Goal: Information Seeking & Learning: Learn about a topic

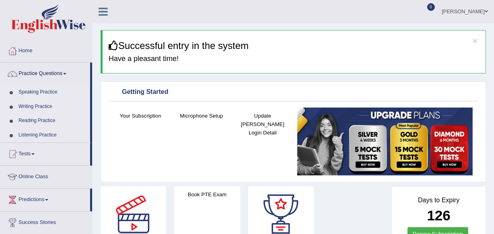
click at [33, 134] on link "Listening Practice" at bounding box center [52, 135] width 75 height 14
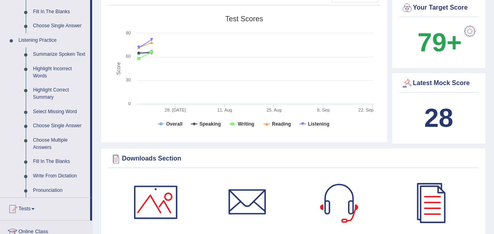
scroll to position [329, 0]
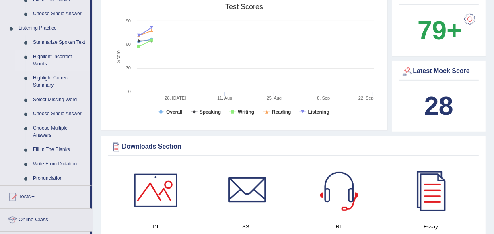
click at [51, 57] on link "Highlight Incorrect Words" at bounding box center [59, 60] width 61 height 21
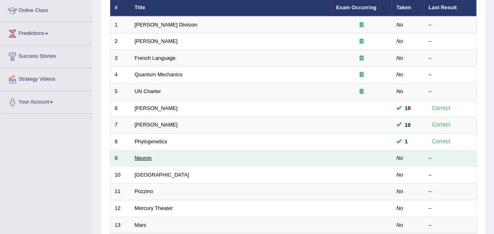
scroll to position [109, 0]
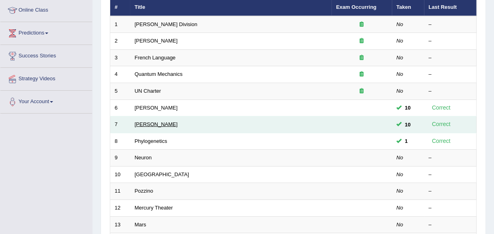
click at [144, 123] on link "Kathleen" at bounding box center [156, 124] width 43 height 6
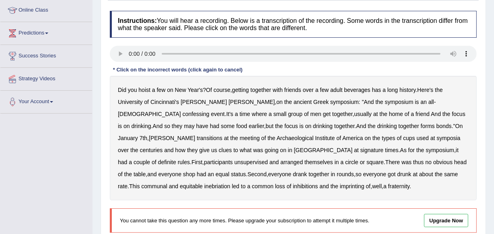
drag, startPoint x: 442, startPoint y: 105, endPoint x: 419, endPoint y: 105, distance: 22.9
click at [416, 103] on div "Did you hoist a few on New Year's ? Of course , getting together with friends o…" at bounding box center [293, 138] width 367 height 125
click at [209, 111] on b "confessing" at bounding box center [196, 114] width 27 height 6
drag, startPoint x: 427, startPoint y: 105, endPoint x: 408, endPoint y: 106, distance: 19.3
click at [408, 106] on div "Did you hoist a few on New Year's ? Of course , getting together with friends o…" at bounding box center [293, 138] width 367 height 125
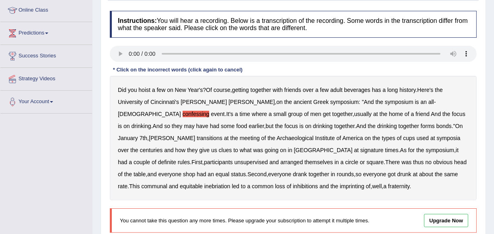
click at [415, 108] on div "Did you hoist a few on New Year's ? Of course , getting together with friends o…" at bounding box center [293, 138] width 367 height 125
click at [397, 107] on div "Did you hoist a few on New Year's ? Of course , getting together with friends o…" at bounding box center [293, 138] width 367 height 125
click at [398, 104] on div "Did you hoist a few on New Year's ? Of course , getting together with friends o…" at bounding box center [293, 138] width 367 height 125
click at [209, 111] on b "confessing" at bounding box center [196, 114] width 27 height 6
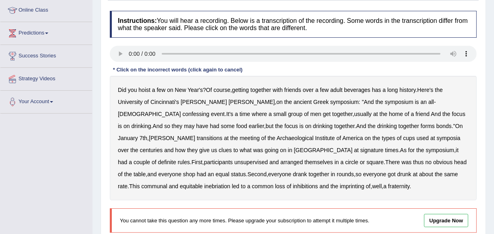
click at [209, 111] on b "confessing" at bounding box center [196, 114] width 27 height 6
click at [222, 135] on b "transitions" at bounding box center [210, 138] width 26 height 6
click at [360, 150] on b "signature" at bounding box center [371, 150] width 23 height 6
click at [268, 159] on b "unsupervised" at bounding box center [250, 162] width 33 height 6
click at [195, 171] on b "shop" at bounding box center [189, 174] width 12 height 6
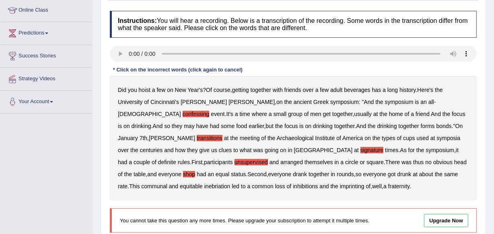
click at [340, 187] on b "imprinting" at bounding box center [352, 186] width 25 height 6
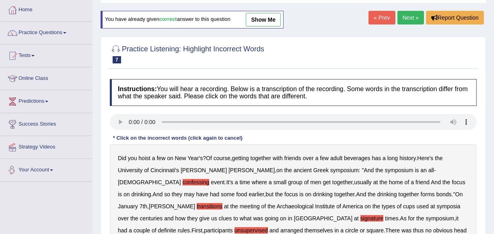
scroll to position [36, 0]
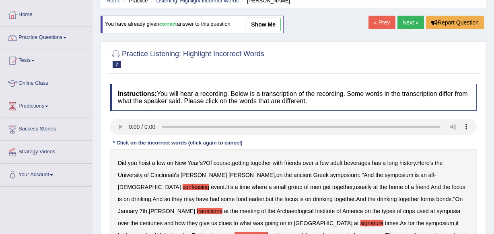
drag, startPoint x: 277, startPoint y: 20, endPoint x: 263, endPoint y: 30, distance: 17.0
click at [277, 20] on link "show me" at bounding box center [263, 25] width 35 height 14
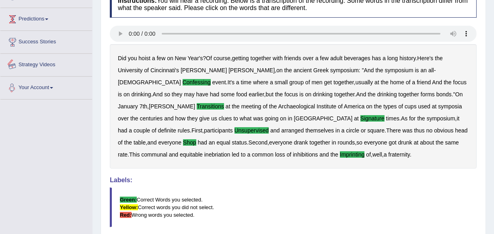
scroll to position [73, 0]
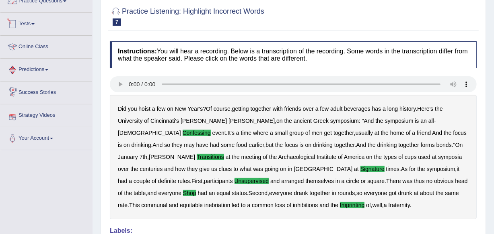
click at [57, 0] on link "Practice Questions" at bounding box center [46, 0] width 92 height 20
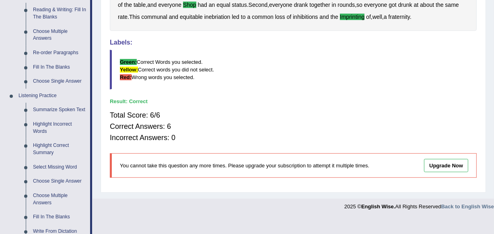
scroll to position [292, 0]
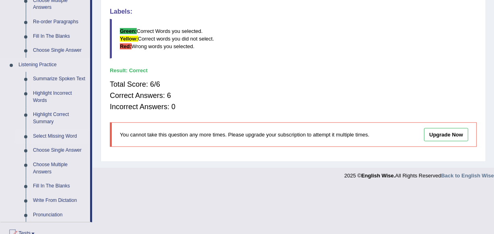
click at [65, 129] on link "Select Missing Word" at bounding box center [59, 136] width 61 height 14
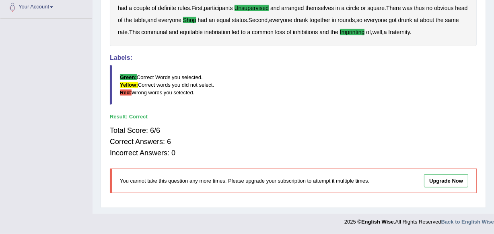
scroll to position [97, 0]
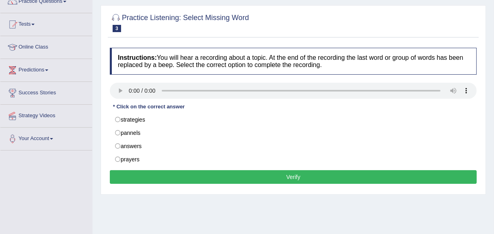
scroll to position [73, 0]
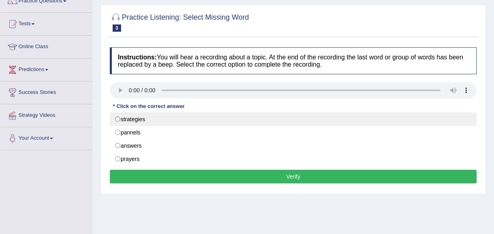
drag, startPoint x: 118, startPoint y: 117, endPoint x: 121, endPoint y: 121, distance: 4.6
click at [118, 117] on label "strategies" at bounding box center [293, 120] width 367 height 14
radio input "true"
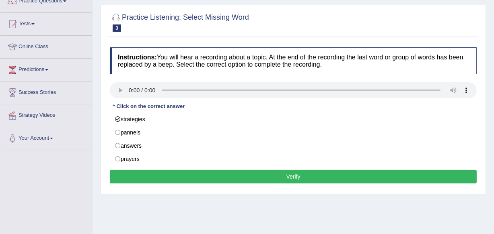
click at [189, 180] on button "Verify" at bounding box center [293, 177] width 367 height 14
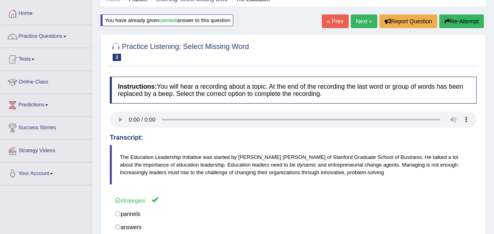
scroll to position [36, 0]
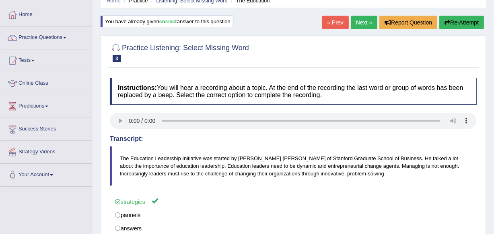
click at [358, 23] on link "Next »" at bounding box center [364, 23] width 27 height 14
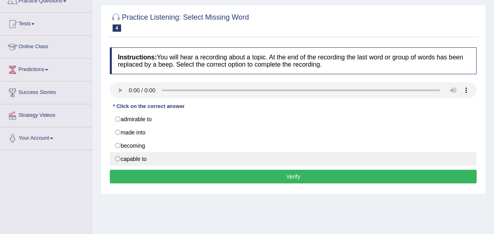
click at [121, 156] on label "capable to" at bounding box center [293, 159] width 367 height 14
radio input "true"
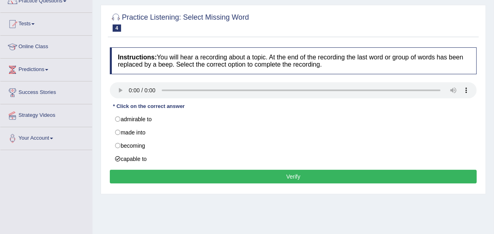
click at [153, 178] on button "Verify" at bounding box center [293, 177] width 367 height 14
